Goal: Task Accomplishment & Management: Use online tool/utility

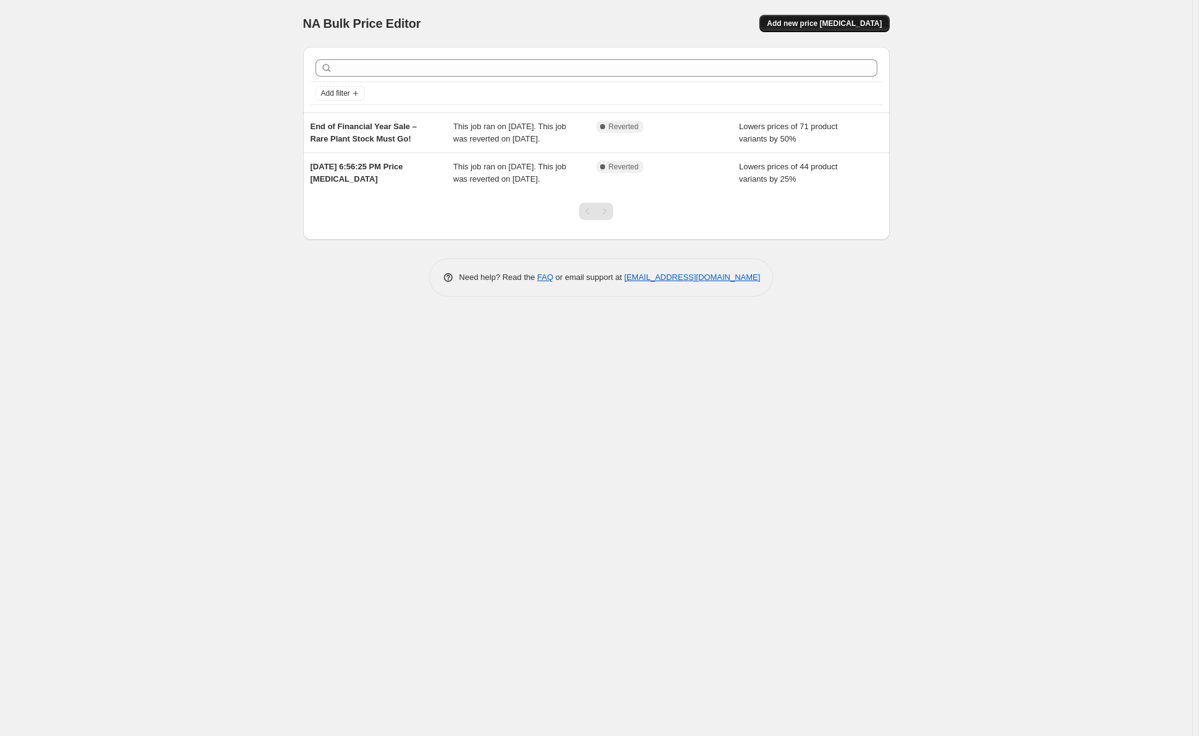
click at [826, 17] on button "Add new price [MEDICAL_DATA]" at bounding box center [825, 23] width 130 height 17
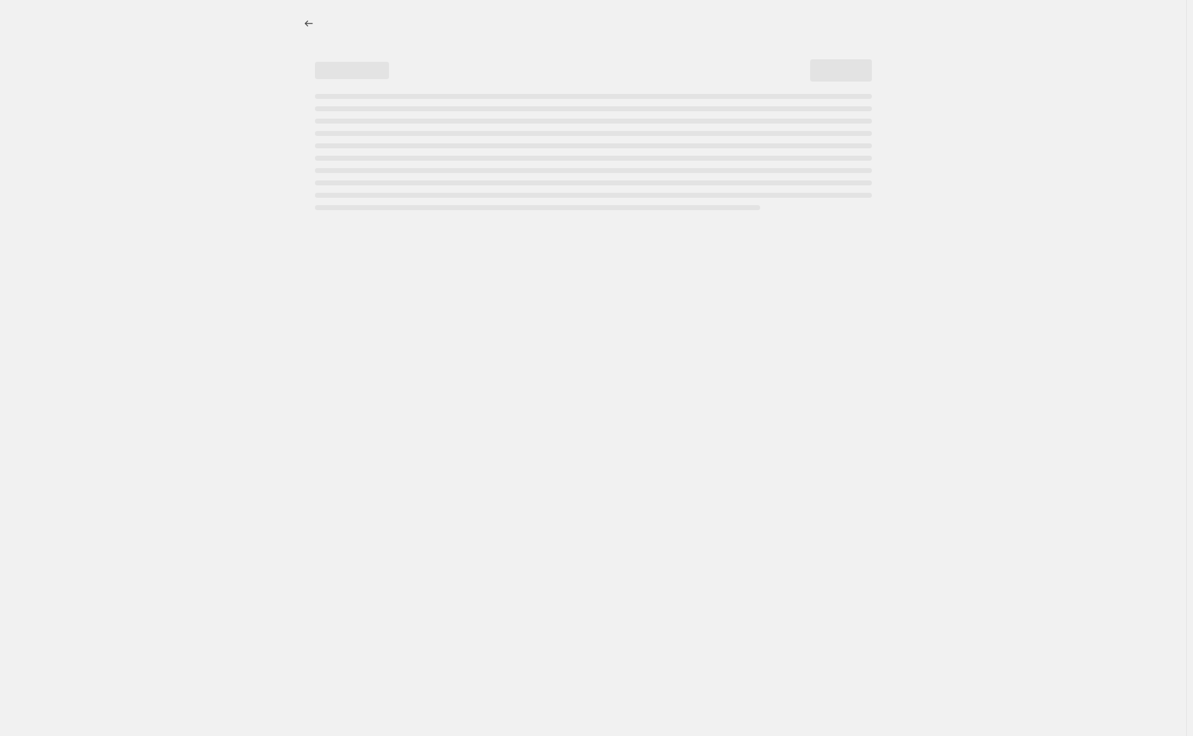
select select "percentage"
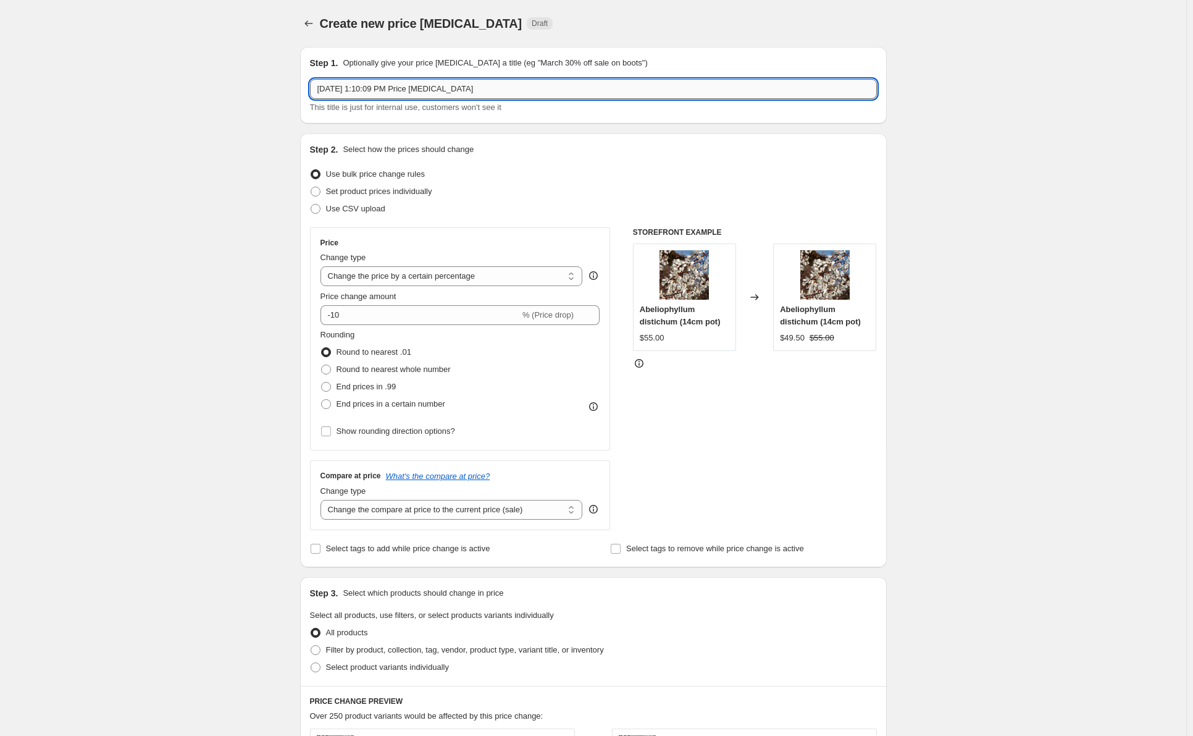
drag, startPoint x: 506, startPoint y: 79, endPoint x: 587, endPoint y: 85, distance: 81.1
click at [587, 85] on input "[DATE] 1:10:09 PM Price [MEDICAL_DATA]" at bounding box center [593, 89] width 567 height 20
click at [263, 113] on div "Create new price [MEDICAL_DATA]. This page is ready Create new price [MEDICAL_D…" at bounding box center [593, 619] width 1186 height 1238
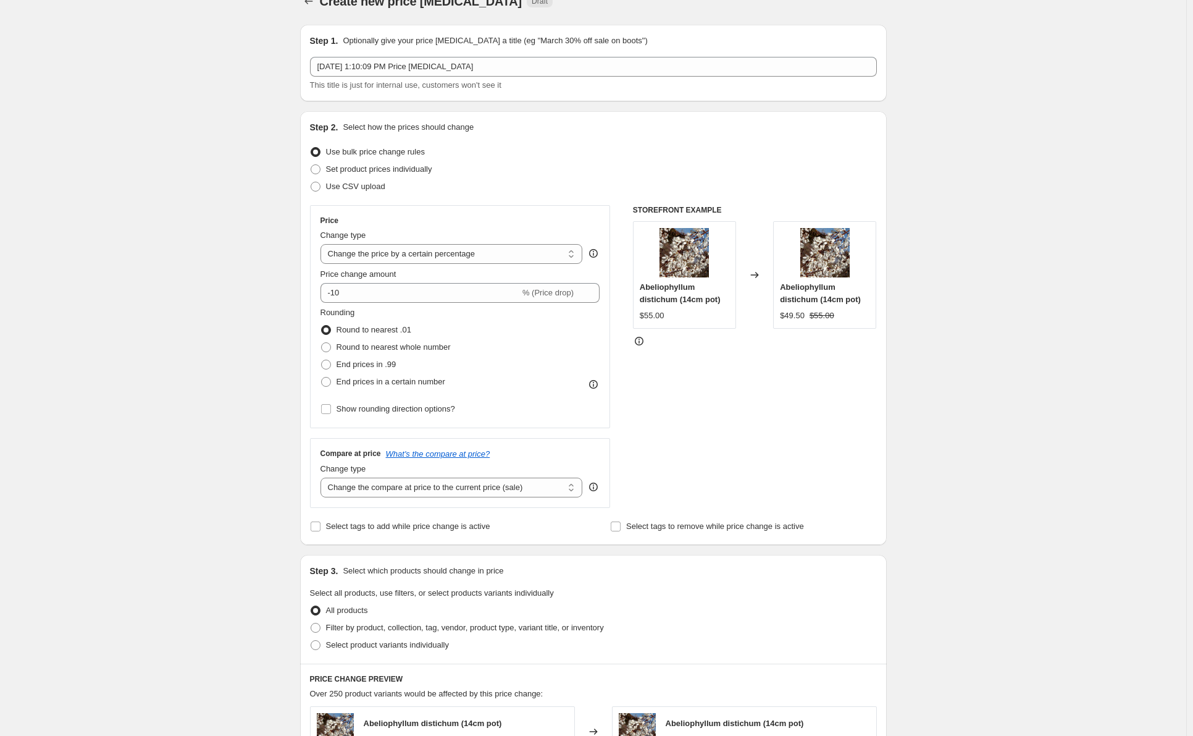
scroll to position [124, 0]
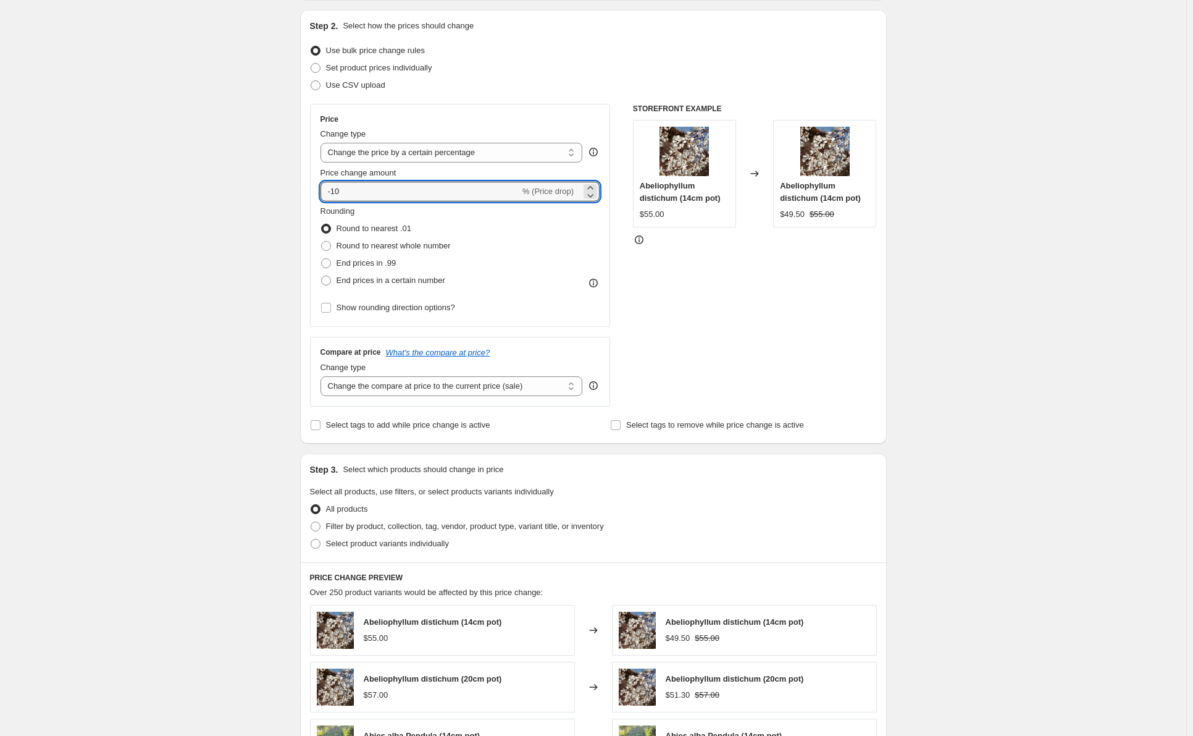
drag, startPoint x: 424, startPoint y: 189, endPoint x: 285, endPoint y: 187, distance: 139.0
click at [291, 190] on div "Create new price [MEDICAL_DATA]. This page is ready Create new price [MEDICAL_D…" at bounding box center [593, 495] width 616 height 1238
type input "-50"
click at [224, 159] on div "Create new price [MEDICAL_DATA]. This page is ready Create new price [MEDICAL_D…" at bounding box center [593, 495] width 1186 height 1238
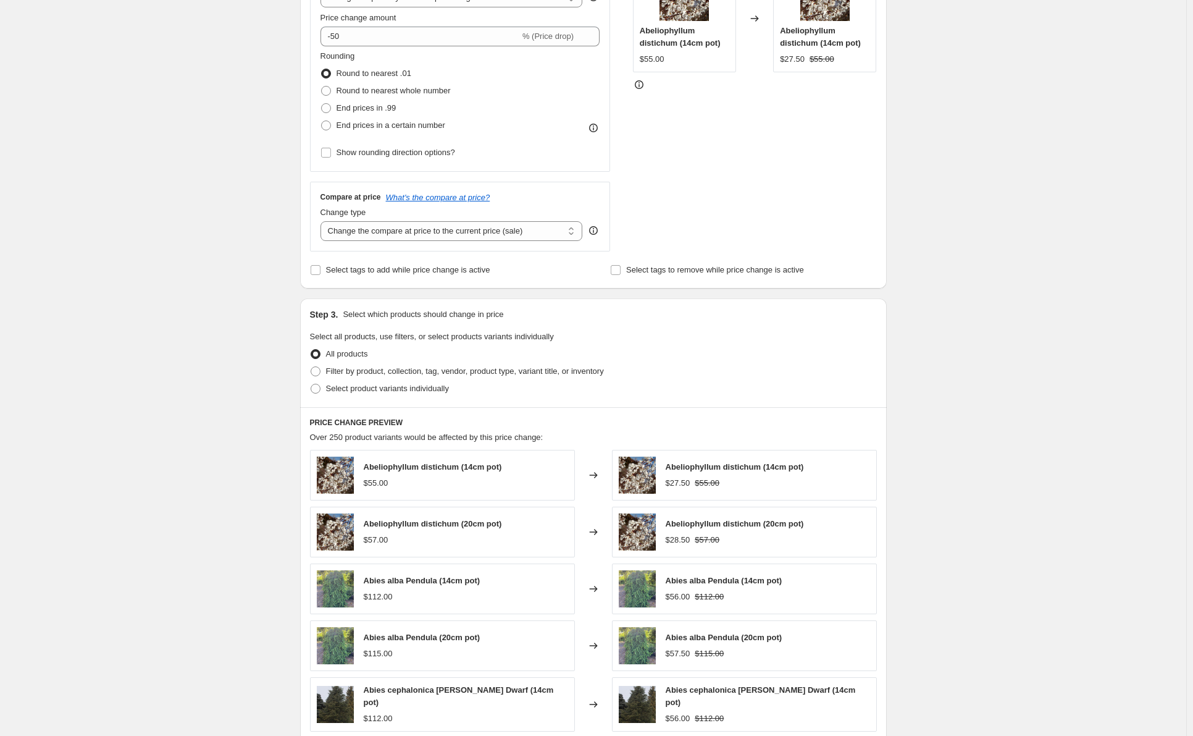
scroll to position [309, 0]
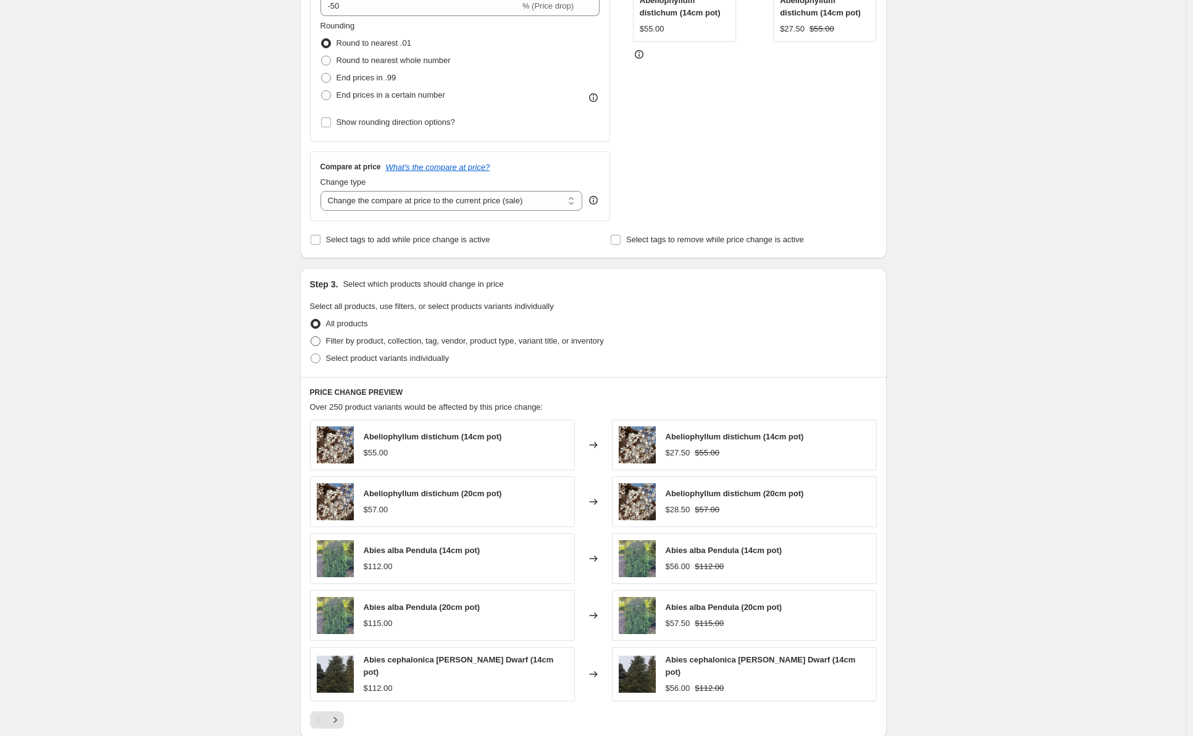
click at [338, 338] on span "Filter by product, collection, tag, vendor, product type, variant title, or inv…" at bounding box center [465, 340] width 278 height 9
click at [311, 337] on input "Filter by product, collection, tag, vendor, product type, variant title, or inv…" at bounding box center [311, 336] width 1 height 1
radio input "true"
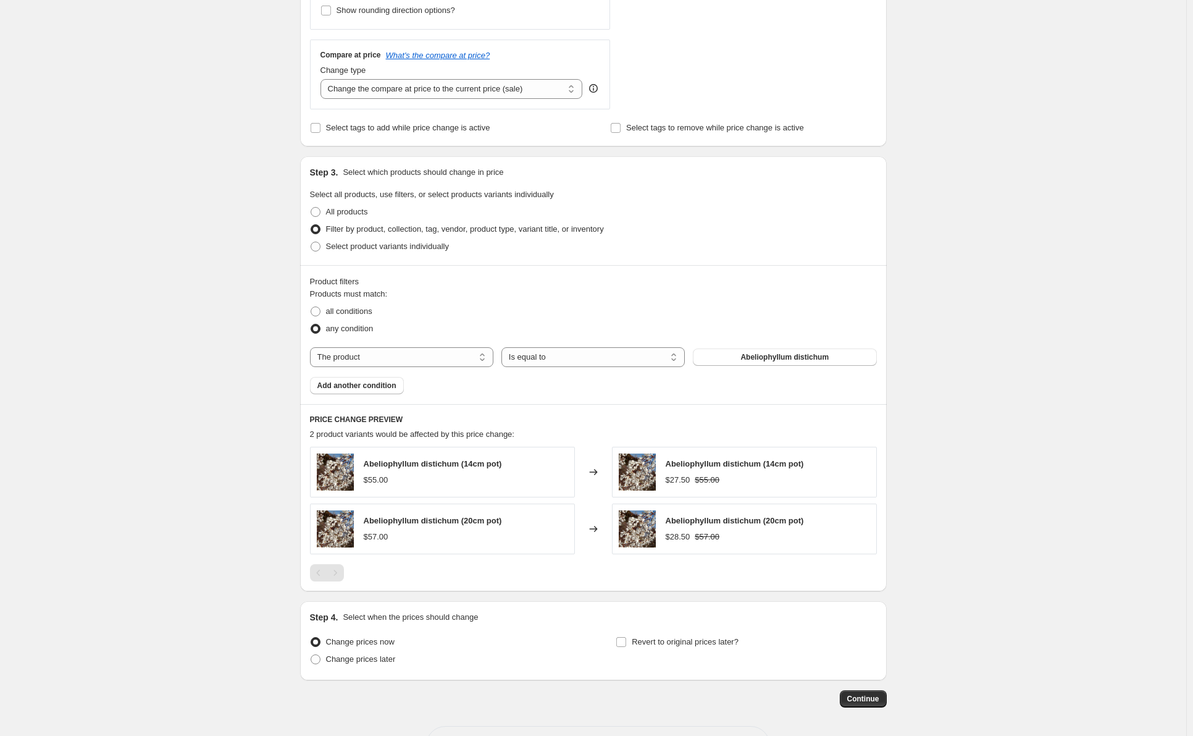
scroll to position [432, 0]
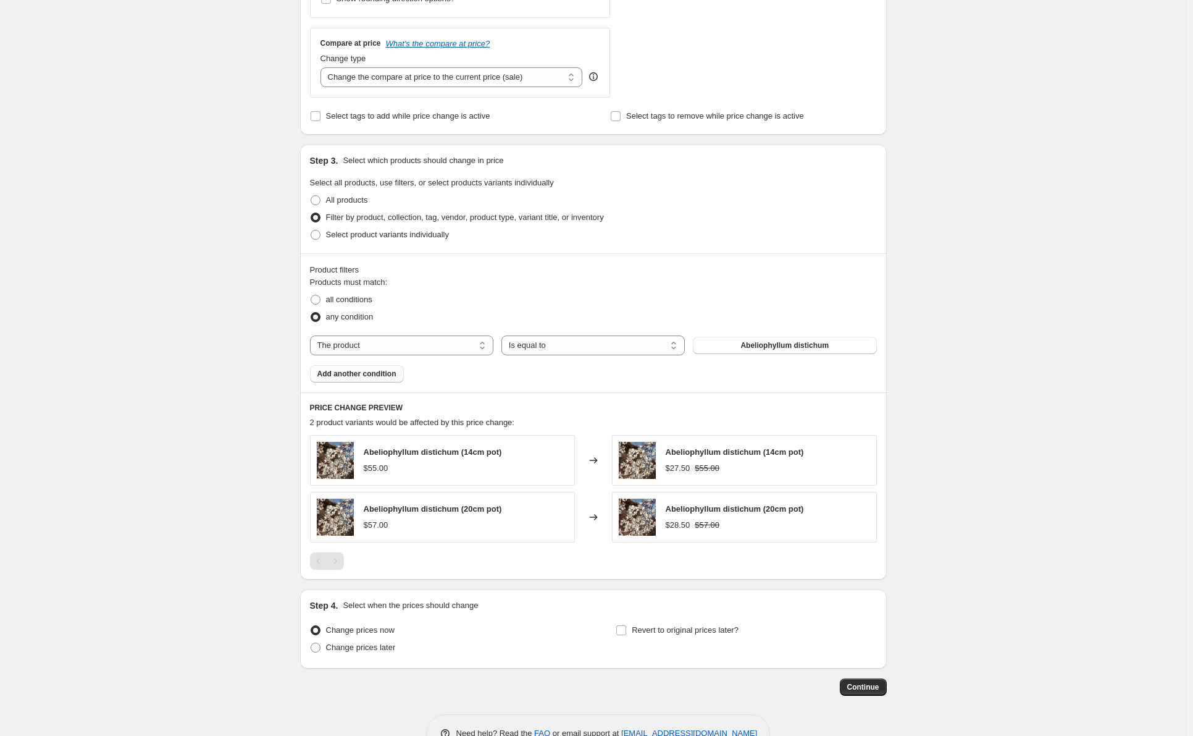
drag, startPoint x: 400, startPoint y: 342, endPoint x: 386, endPoint y: 381, distance: 41.8
click at [386, 381] on div "Products must match: all conditions any condition The product The product's col…" at bounding box center [593, 329] width 567 height 106
select select "collection"
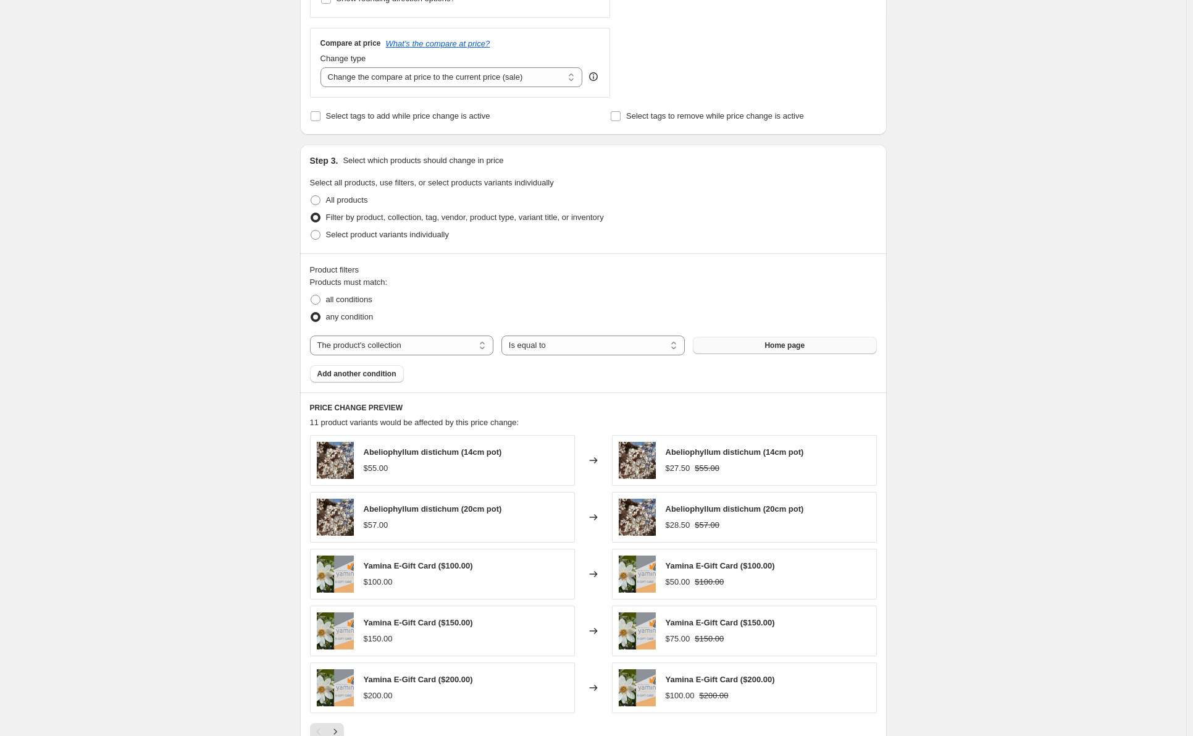
click at [805, 350] on span "Home page" at bounding box center [785, 345] width 40 height 10
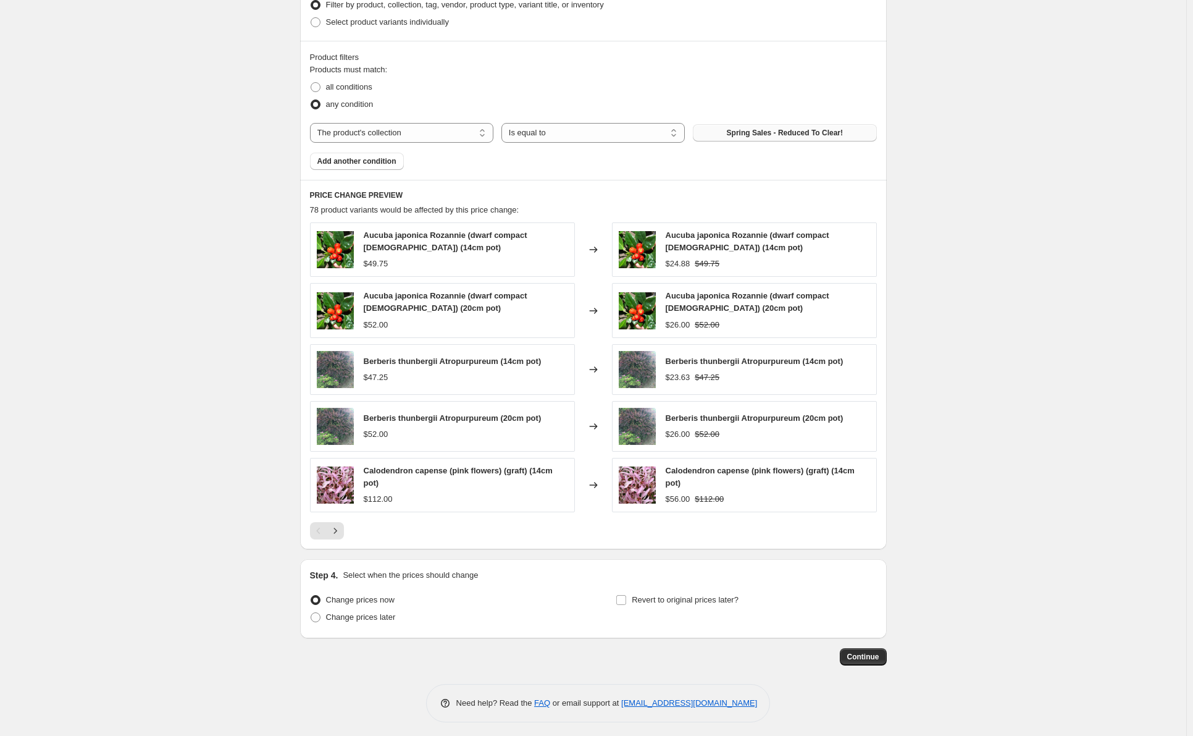
scroll to position [650, 0]
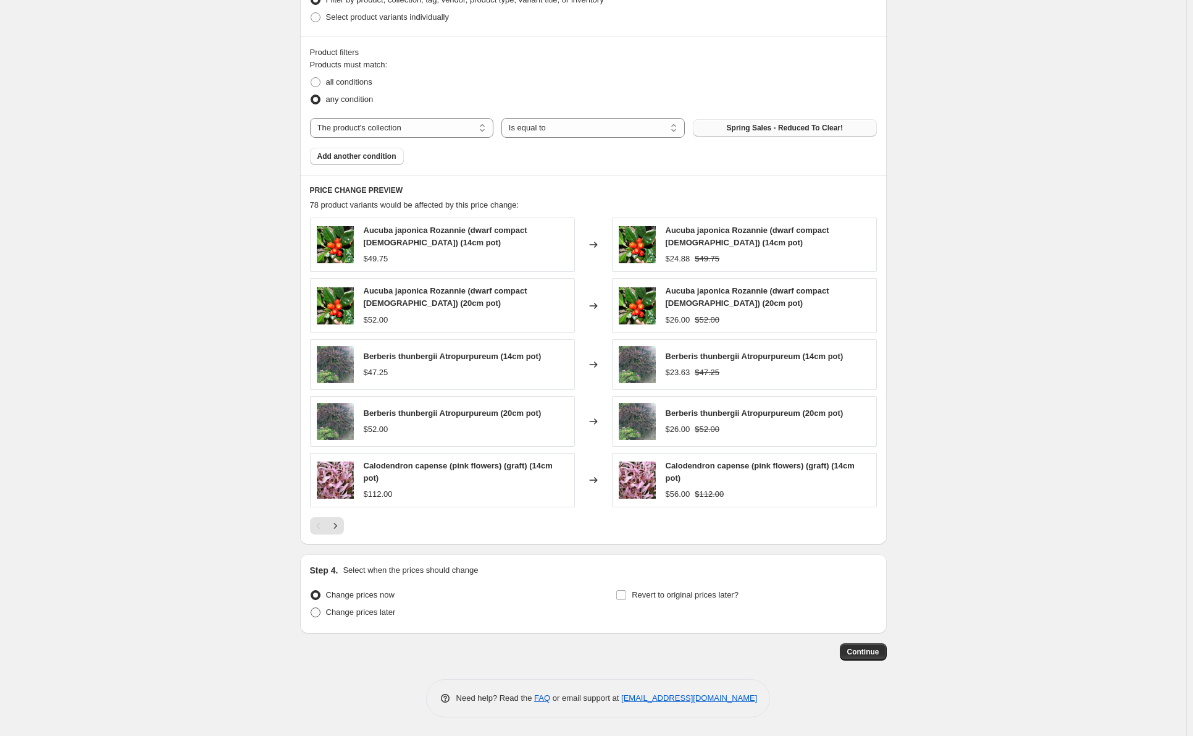
click at [382, 610] on span "Change prices later" at bounding box center [361, 611] width 70 height 9
click at [311, 608] on input "Change prices later" at bounding box center [311, 607] width 1 height 1
radio input "true"
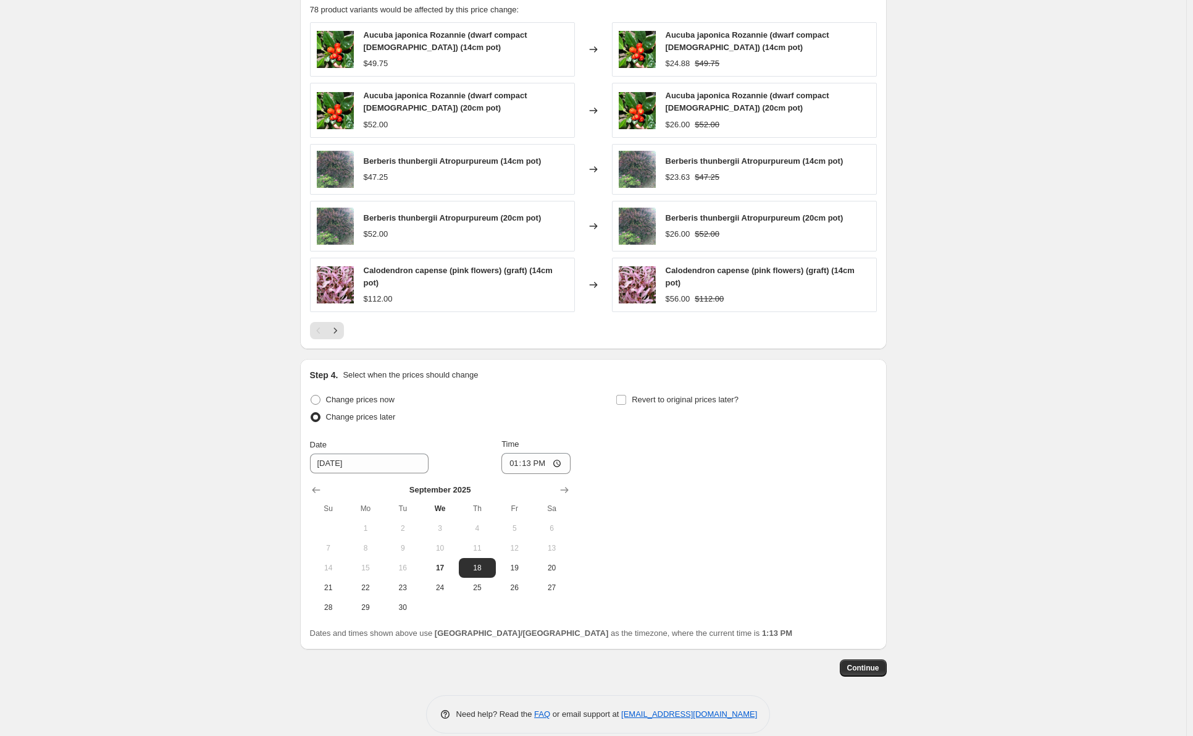
scroll to position [862, 0]
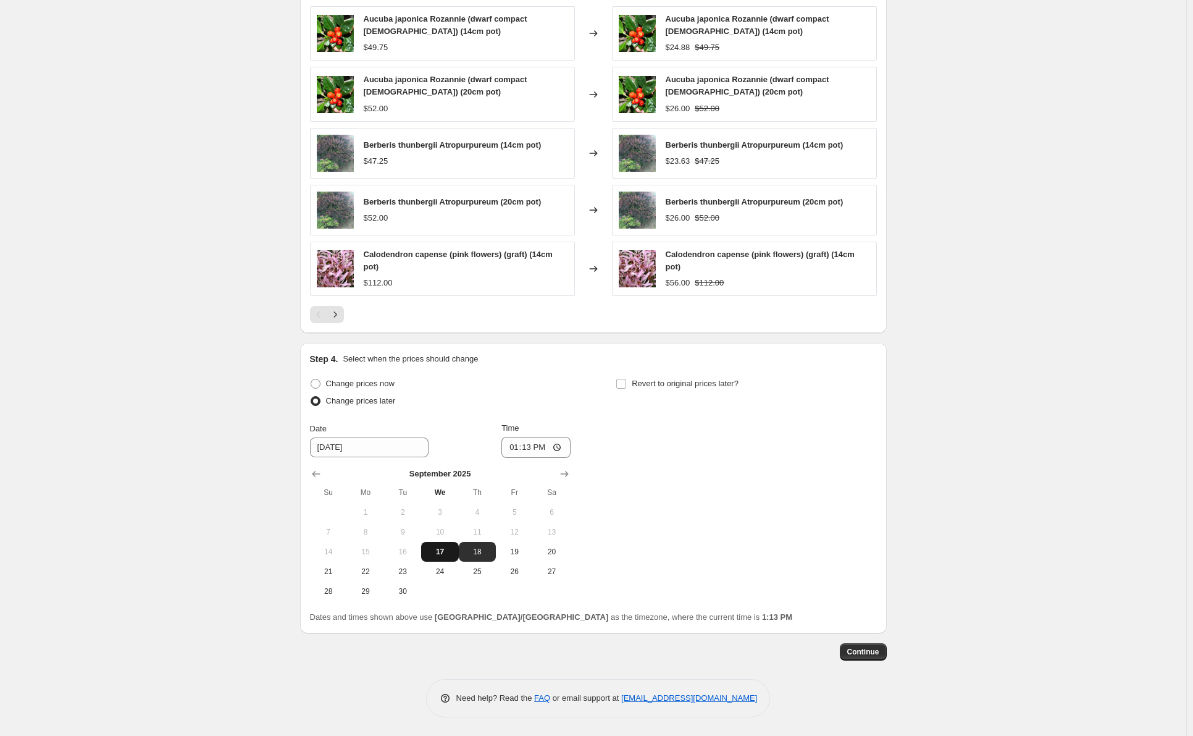
click at [443, 552] on span "17" at bounding box center [439, 552] width 27 height 10
type input "[DATE]"
click at [529, 445] on input "13:13" at bounding box center [536, 447] width 69 height 21
click at [553, 447] on input "13:13" at bounding box center [536, 447] width 69 height 21
click at [562, 447] on input "13:13" at bounding box center [536, 447] width 69 height 21
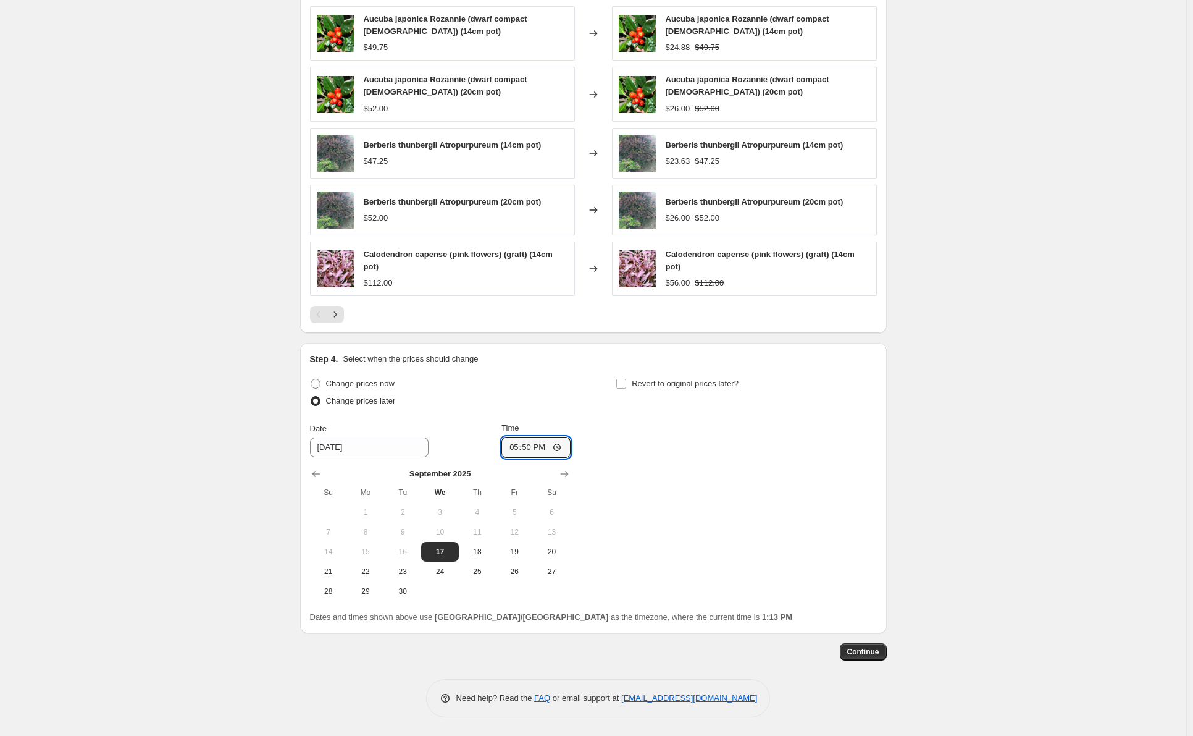
type input "17:50"
click at [690, 518] on div "Change prices now Change prices later Date [DATE] Time 17:50 [DATE] Su Mo Tu We…" at bounding box center [593, 488] width 567 height 226
click at [618, 383] on div "Change prices now Change prices later Date [DATE] Time 17:50 [DATE] Su Mo Tu We…" at bounding box center [593, 488] width 567 height 226
click at [624, 388] on input "Revert to original prices later?" at bounding box center [621, 384] width 10 height 10
checkbox input "true"
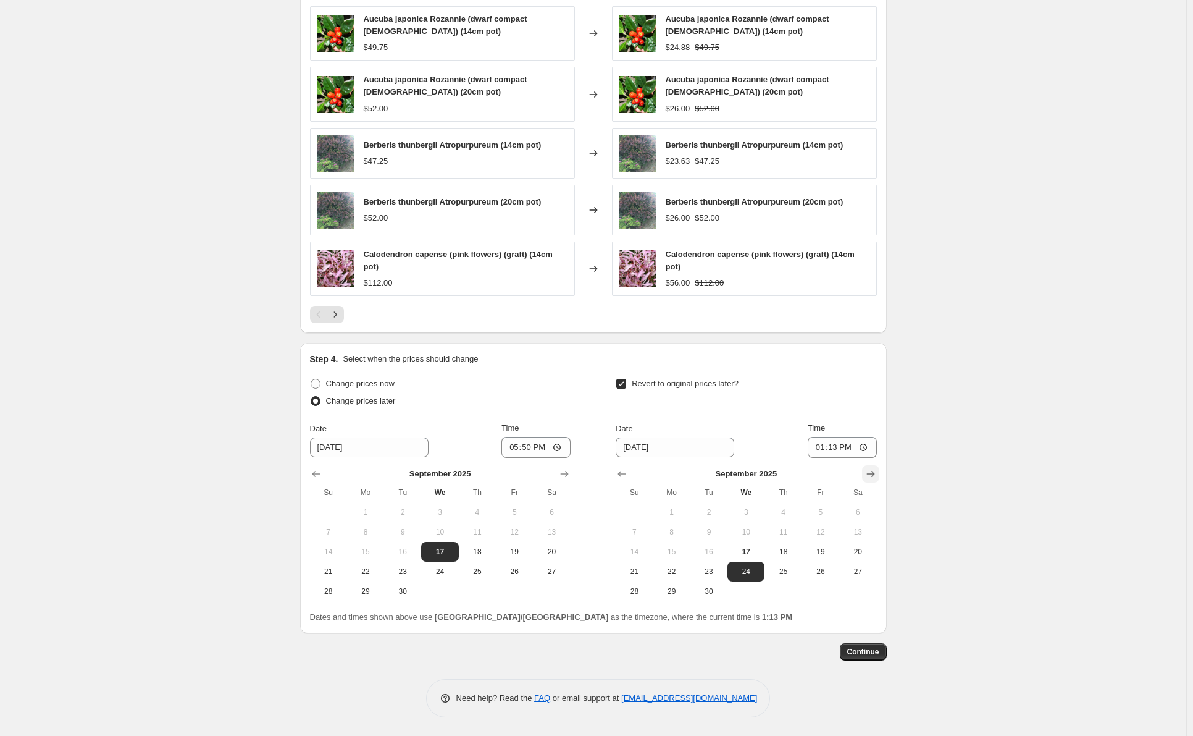
click at [865, 477] on button "Show next month, October 2025" at bounding box center [870, 473] width 17 height 17
click at [750, 506] on button "1" at bounding box center [746, 512] width 37 height 20
type input "[DATE]"
click at [741, 413] on div "Revert to original prices later? Date [DATE] Time 13:[DATE] Mo Tu We Th Fr Sa 1…" at bounding box center [746, 488] width 261 height 226
click at [848, 448] on input "13:13" at bounding box center [842, 447] width 69 height 21
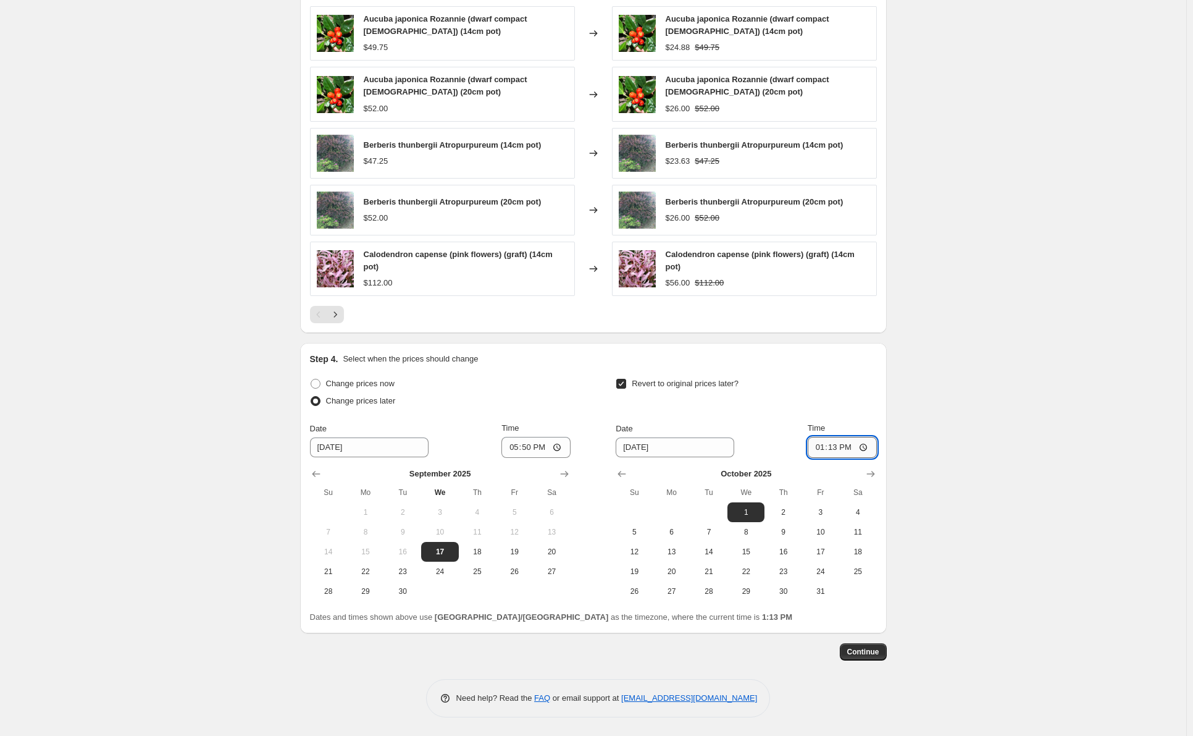
click at [863, 446] on input "13:13" at bounding box center [842, 447] width 69 height 21
type input "01:05"
click at [846, 378] on div "Revert to original prices later?" at bounding box center [746, 393] width 261 height 37
click at [867, 657] on span "Continue" at bounding box center [863, 652] width 32 height 10
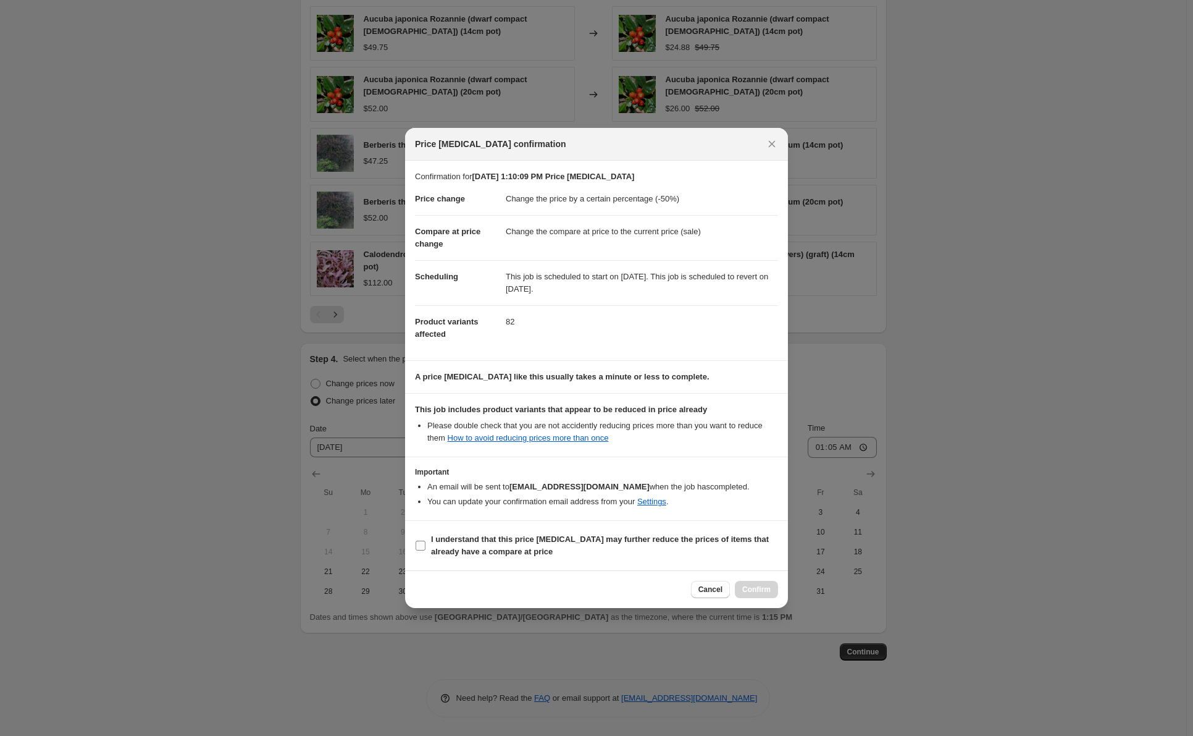
click at [419, 545] on input "I understand that this price [MEDICAL_DATA] may further reduce the prices of it…" at bounding box center [421, 545] width 10 height 10
checkbox input "true"
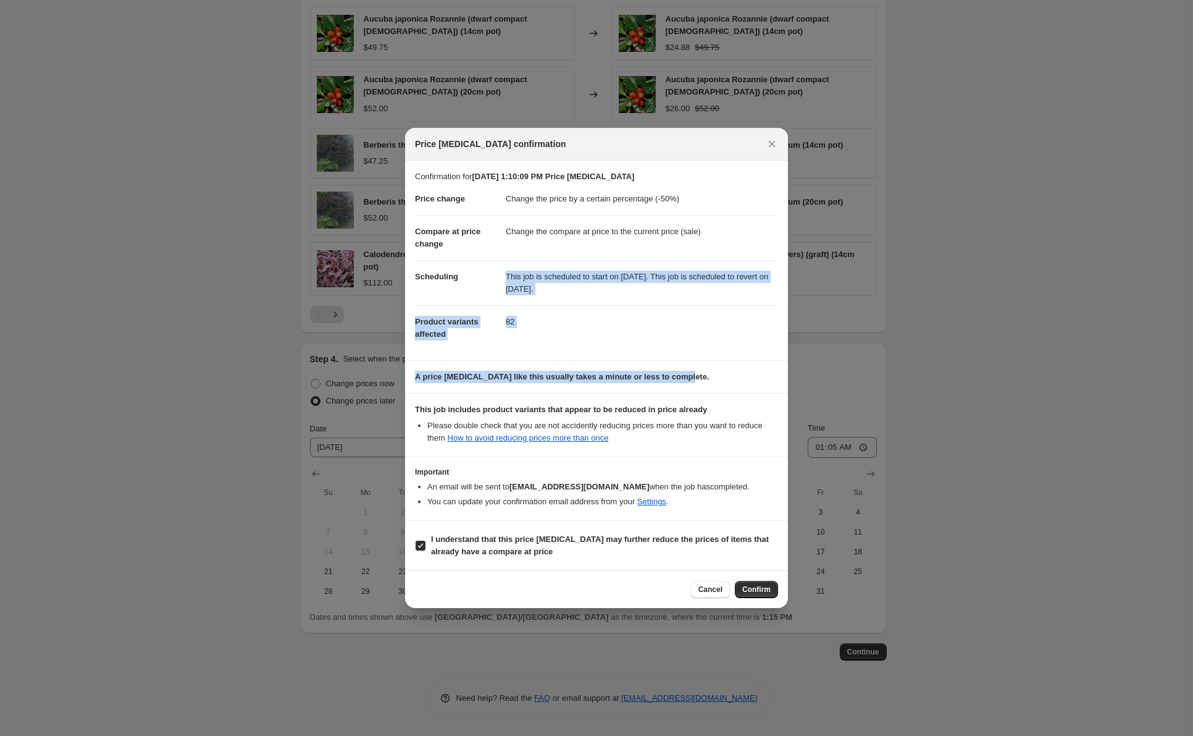
drag, startPoint x: 502, startPoint y: 275, endPoint x: 745, endPoint y: 361, distance: 258.2
click at [745, 361] on div "Confirmation for [DATE] 1:10:09 PM Price [MEDICAL_DATA] Price change Change the…" at bounding box center [596, 366] width 383 height 410
click at [745, 362] on section "A price [MEDICAL_DATA] like this usually takes a minute or less to complete." at bounding box center [596, 377] width 383 height 32
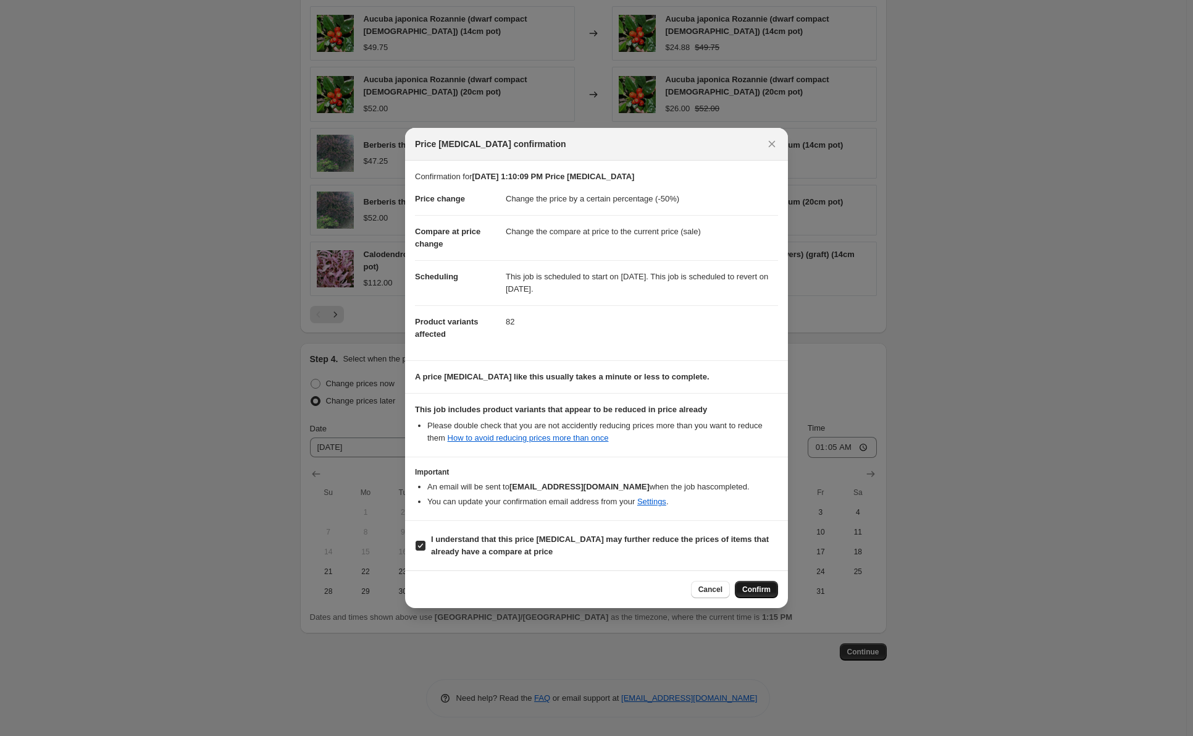
click at [762, 588] on span "Confirm" at bounding box center [756, 589] width 28 height 10
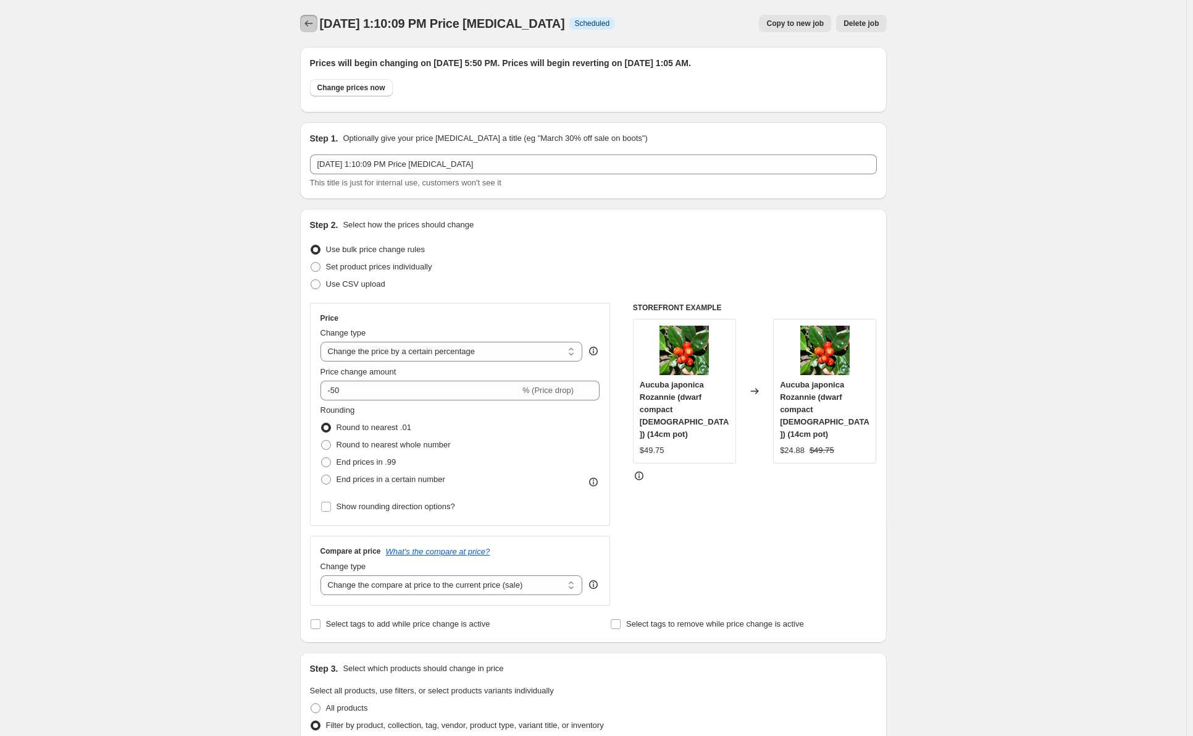
click at [304, 20] on button "Price change jobs" at bounding box center [308, 23] width 17 height 17
